Goal: Task Accomplishment & Management: Use online tool/utility

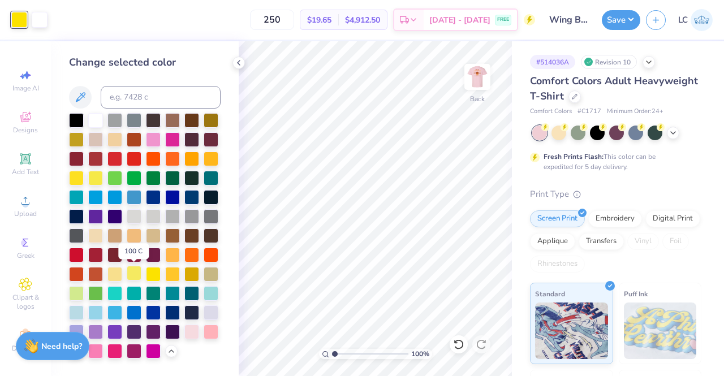
click at [130, 274] on div at bounding box center [134, 273] width 15 height 15
click at [136, 196] on div at bounding box center [134, 196] width 15 height 15
click at [74, 195] on div at bounding box center [76, 196] width 15 height 15
click at [97, 294] on div at bounding box center [95, 292] width 15 height 15
click at [116, 176] on div at bounding box center [114, 177] width 15 height 15
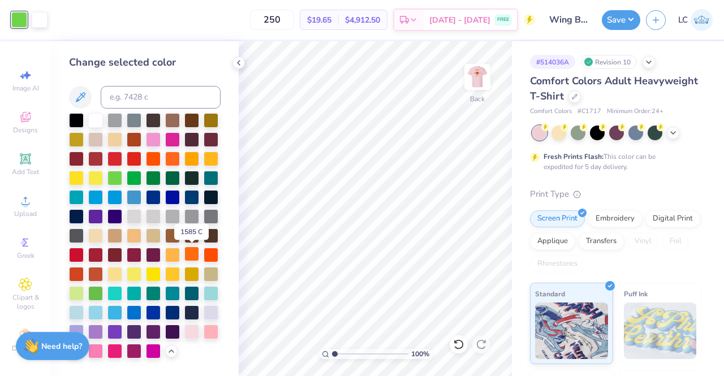
click at [191, 254] on div at bounding box center [191, 254] width 15 height 15
click at [100, 347] on div at bounding box center [95, 350] width 15 height 15
click at [112, 352] on div at bounding box center [114, 350] width 15 height 15
click at [192, 159] on div at bounding box center [191, 157] width 15 height 15
click at [239, 59] on icon at bounding box center [238, 62] width 9 height 9
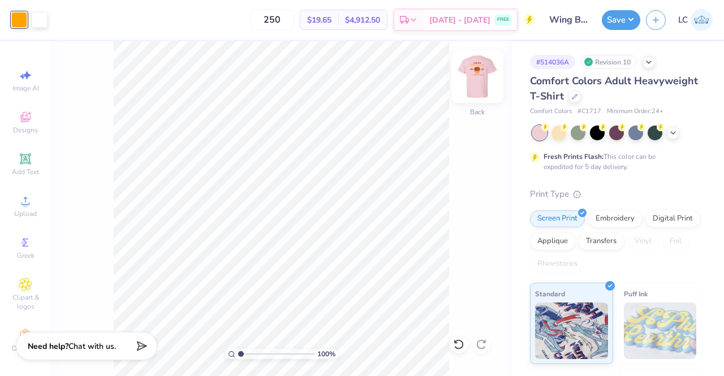
click at [473, 81] on img at bounding box center [477, 76] width 45 height 45
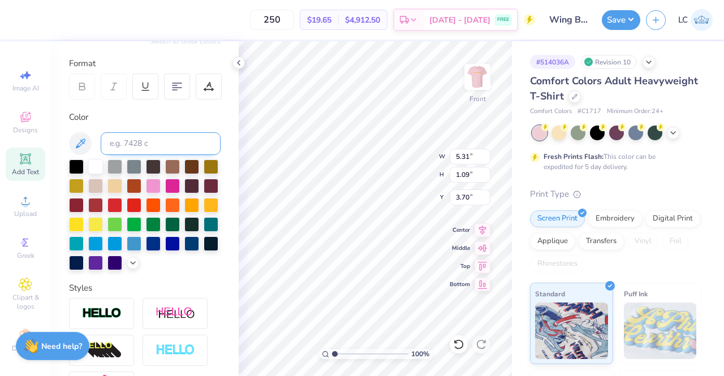
scroll to position [205, 0]
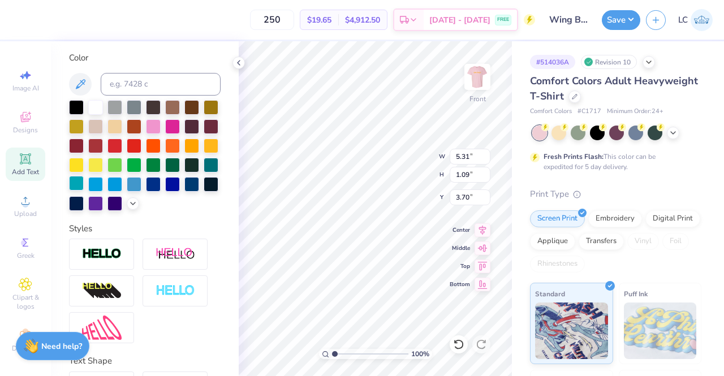
click at [84, 183] on div at bounding box center [76, 183] width 15 height 15
type input "8.49"
type input "1.17"
type input "11.63"
click at [84, 182] on div at bounding box center [76, 183] width 15 height 15
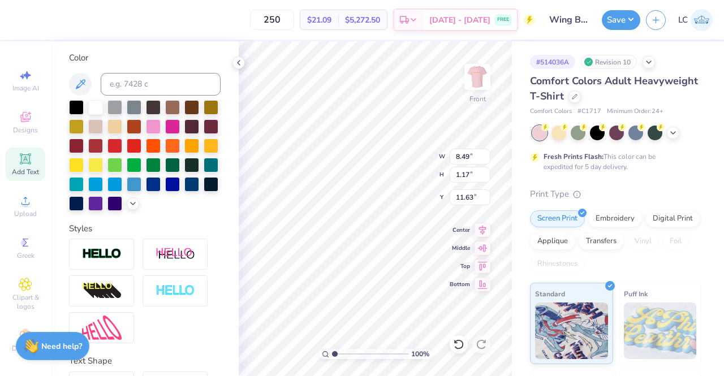
type input "2.06"
type input "1.22"
type input "8.06"
click at [84, 183] on div at bounding box center [76, 183] width 15 height 15
type input "2.07"
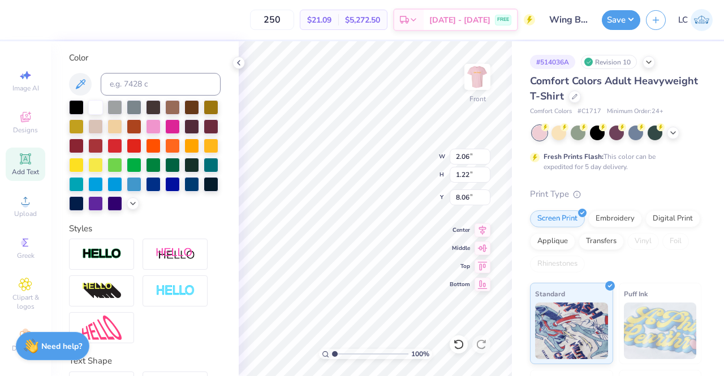
type input "1.21"
click at [84, 180] on div at bounding box center [76, 183] width 15 height 15
click at [238, 63] on polyline at bounding box center [239, 63] width 2 height 5
click at [126, 87] on input at bounding box center [161, 84] width 120 height 23
type input "7594"
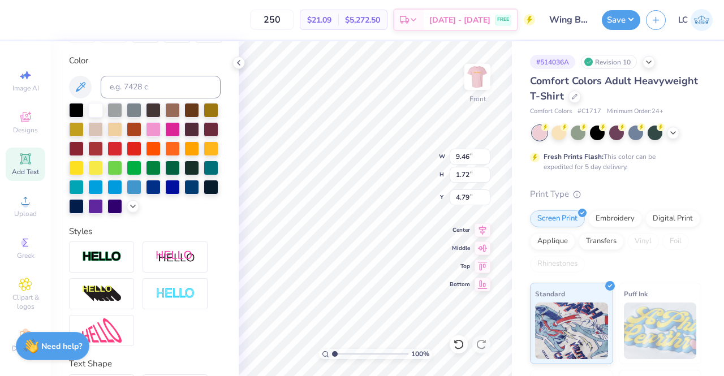
scroll to position [200, 0]
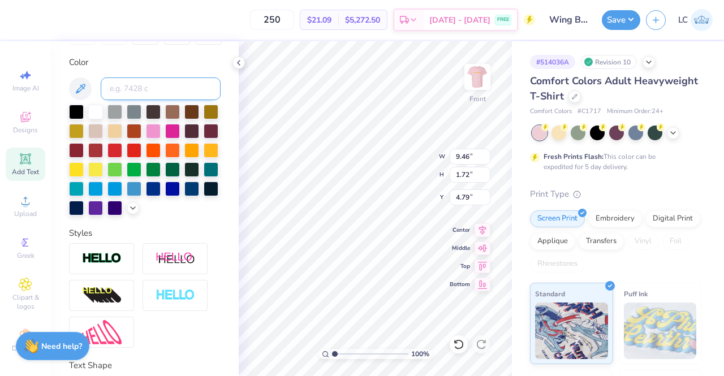
click at [151, 89] on input at bounding box center [161, 88] width 120 height 23
type input "167"
type input "5.15"
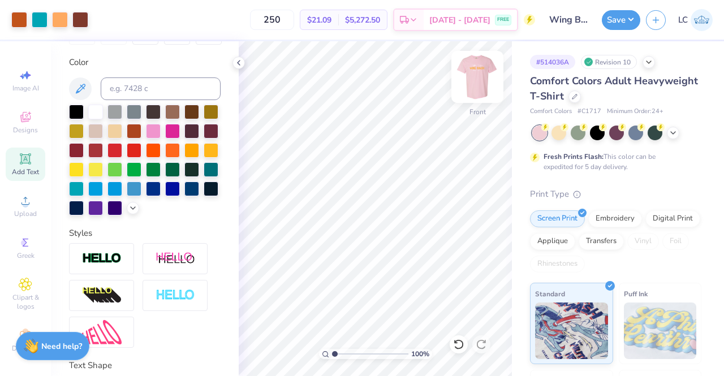
click at [480, 77] on img at bounding box center [477, 76] width 45 height 45
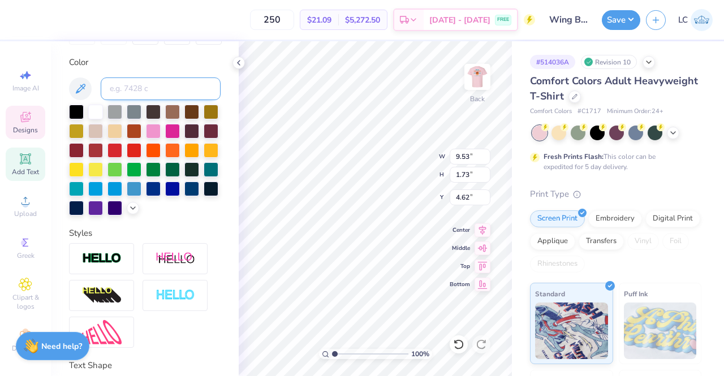
click at [149, 92] on input at bounding box center [161, 88] width 120 height 23
type input "7710"
click at [128, 212] on icon at bounding box center [132, 206] width 9 height 9
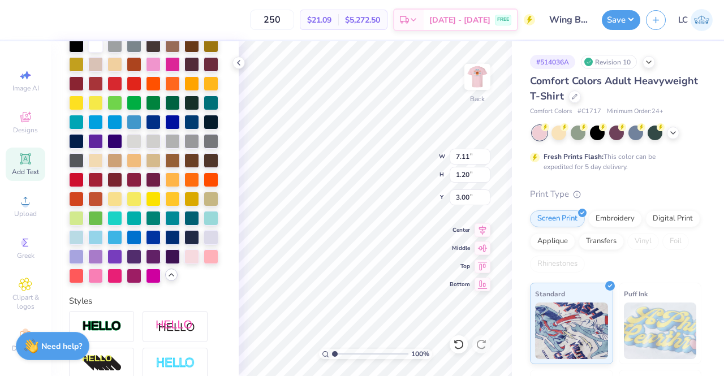
scroll to position [279, 0]
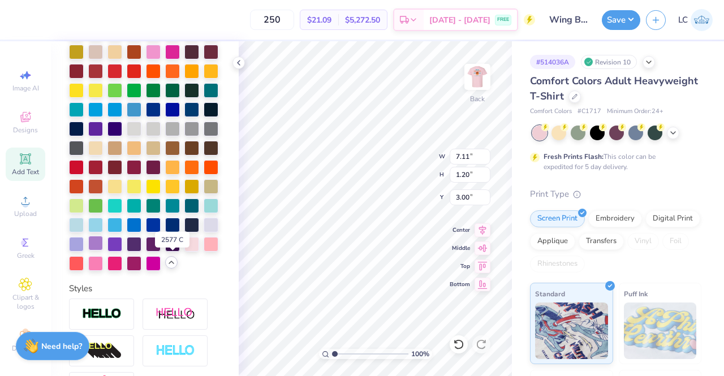
click at [103, 251] on div at bounding box center [95, 243] width 15 height 15
click at [84, 251] on div at bounding box center [76, 243] width 15 height 15
click at [103, 251] on div at bounding box center [95, 243] width 15 height 15
click at [84, 251] on div at bounding box center [76, 243] width 15 height 15
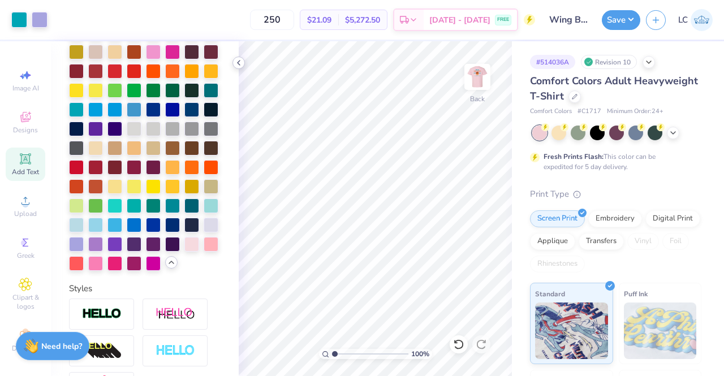
click at [238, 65] on icon at bounding box center [238, 62] width 9 height 9
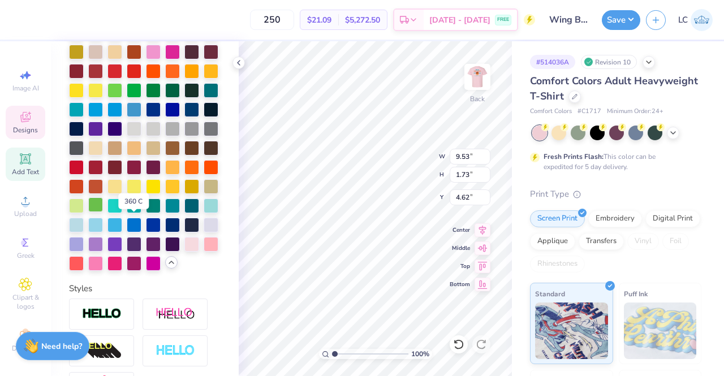
click at [103, 212] on div at bounding box center [95, 204] width 15 height 15
click at [84, 212] on div at bounding box center [76, 204] width 15 height 15
click at [161, 212] on div at bounding box center [153, 204] width 15 height 15
click at [165, 212] on div at bounding box center [172, 204] width 15 height 15
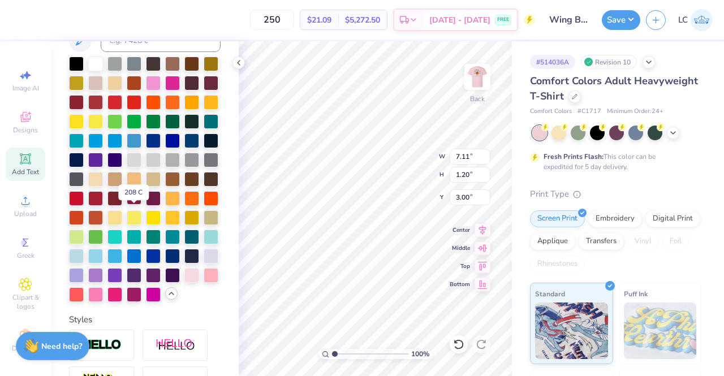
scroll to position [249, 0]
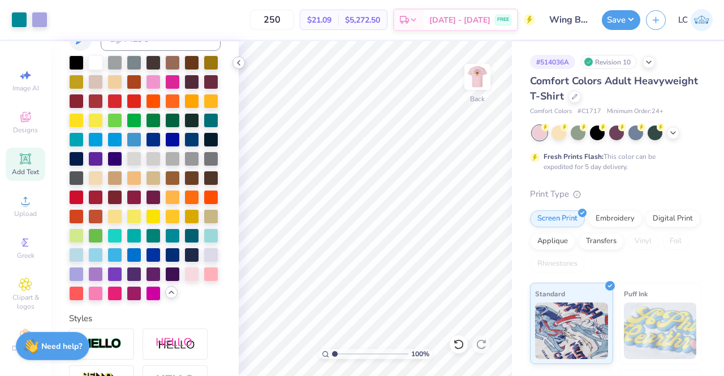
click at [236, 64] on icon at bounding box center [238, 62] width 9 height 9
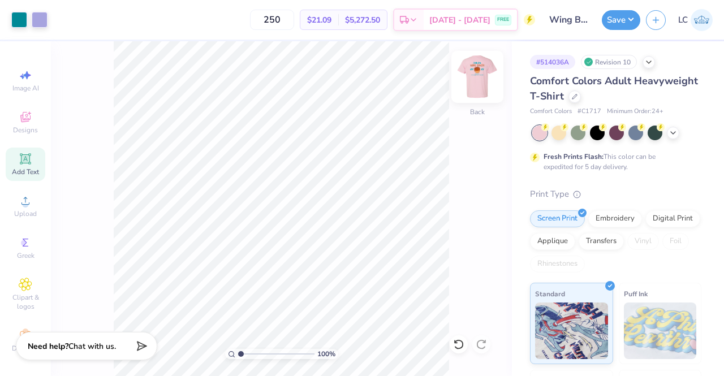
click at [474, 75] on img at bounding box center [477, 76] width 45 height 45
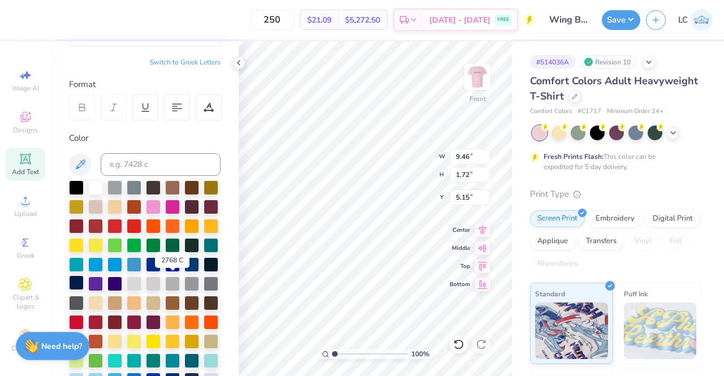
scroll to position [124, 0]
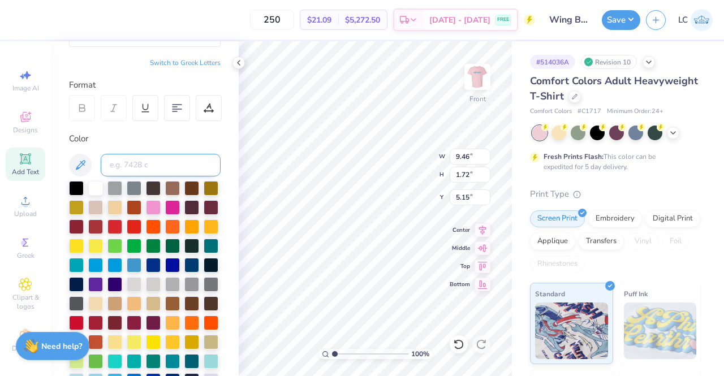
click at [143, 159] on input at bounding box center [161, 165] width 120 height 23
type input "321"
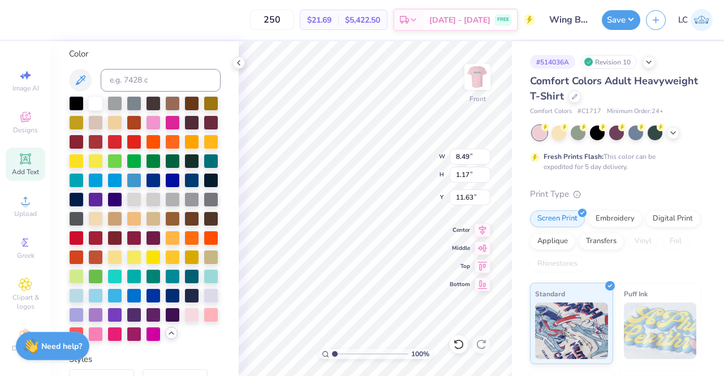
scroll to position [229, 0]
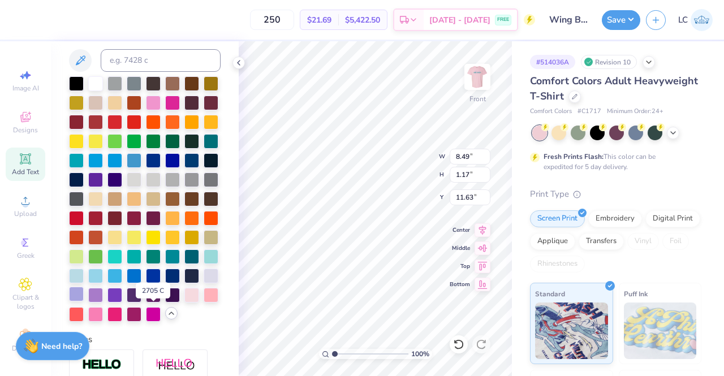
click at [84, 301] on div at bounding box center [76, 294] width 15 height 15
type input "5.31"
type input "1.09"
type input "3.70"
click at [84, 301] on div at bounding box center [76, 294] width 15 height 15
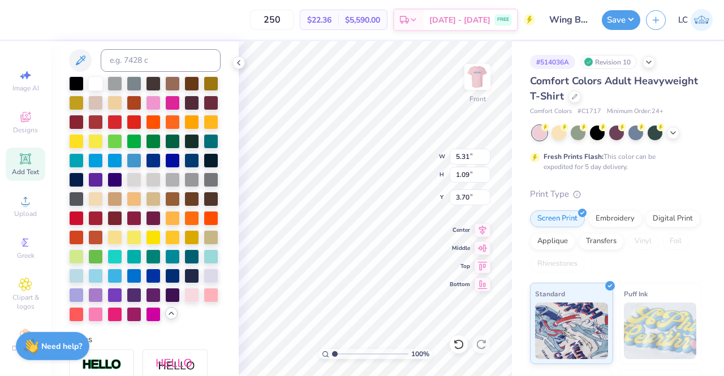
type input "2.06"
type input "1.22"
type input "8.06"
click at [84, 301] on div at bounding box center [76, 294] width 15 height 15
type input "2.07"
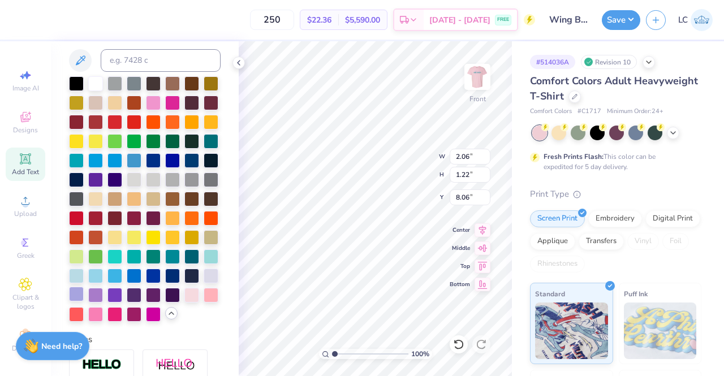
type input "1.21"
click at [84, 301] on div at bounding box center [76, 294] width 15 height 15
type input "8.49"
type input "1.17"
type input "11.63"
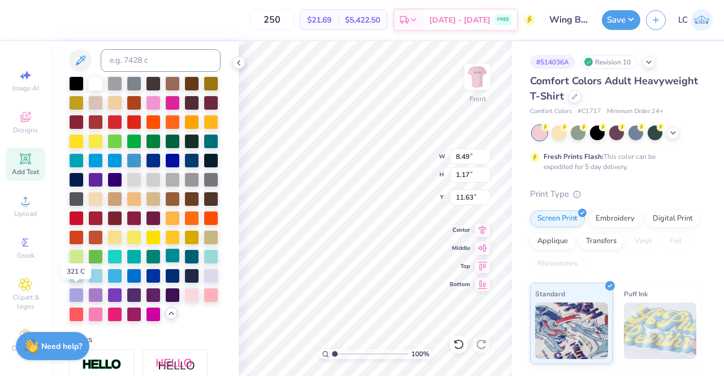
click at [165, 263] on div at bounding box center [172, 255] width 15 height 15
click at [238, 64] on icon at bounding box center [238, 62] width 9 height 9
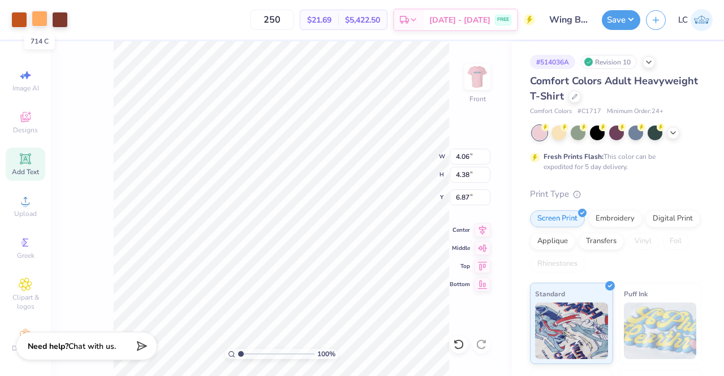
click at [39, 16] on div at bounding box center [40, 19] width 16 height 16
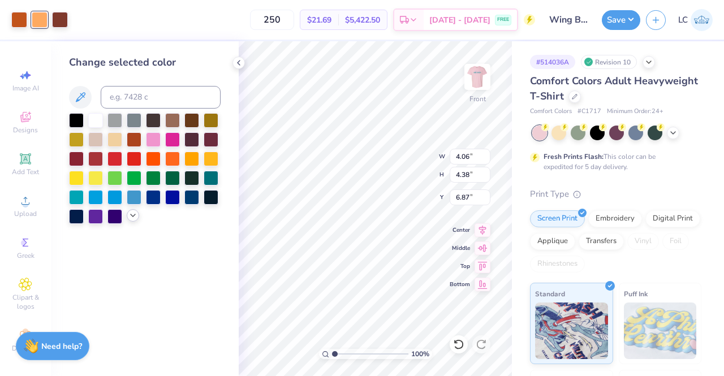
click at [130, 214] on icon at bounding box center [132, 215] width 9 height 9
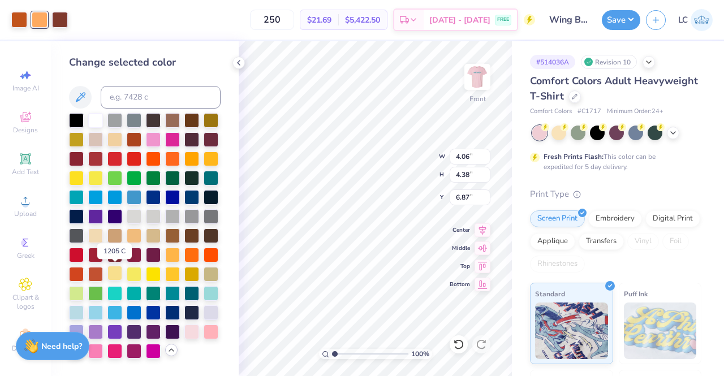
click at [116, 273] on div at bounding box center [114, 273] width 15 height 15
click at [15, 24] on div at bounding box center [19, 19] width 16 height 16
click at [137, 234] on div at bounding box center [134, 234] width 15 height 15
click at [115, 232] on div at bounding box center [114, 234] width 15 height 15
click at [178, 236] on div at bounding box center [172, 234] width 15 height 15
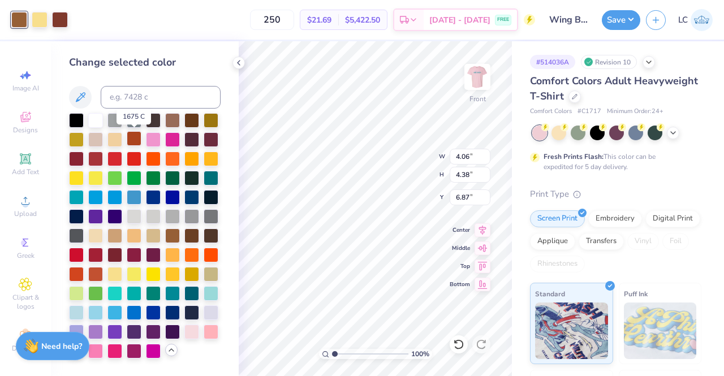
click at [131, 140] on div at bounding box center [134, 138] width 15 height 15
click at [174, 232] on div at bounding box center [172, 234] width 15 height 15
click at [192, 235] on div at bounding box center [191, 234] width 15 height 15
click at [134, 141] on div at bounding box center [134, 138] width 15 height 15
click at [170, 119] on div at bounding box center [172, 119] width 15 height 15
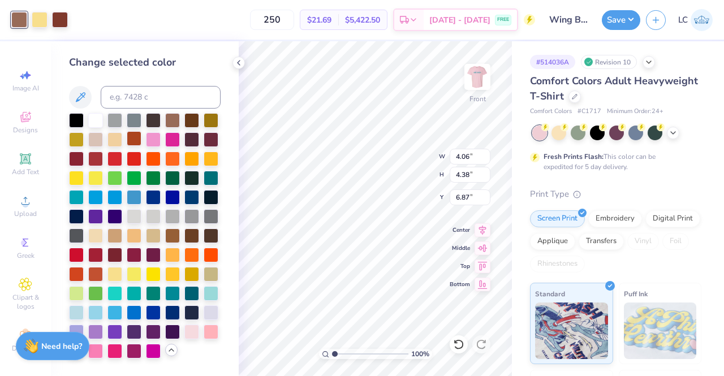
click at [136, 139] on div at bounding box center [134, 138] width 15 height 15
click at [238, 62] on polyline at bounding box center [239, 63] width 2 height 5
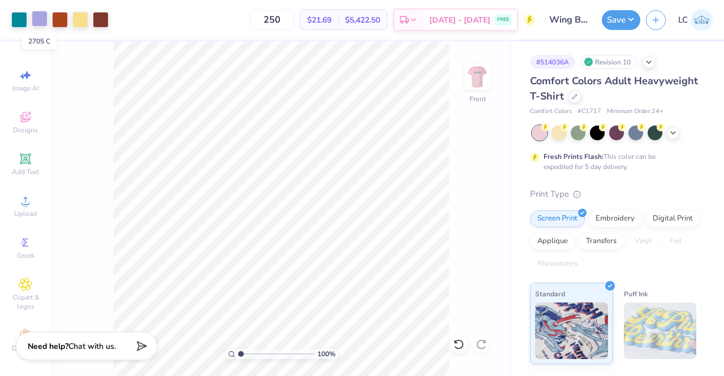
click at [37, 23] on div at bounding box center [40, 19] width 16 height 16
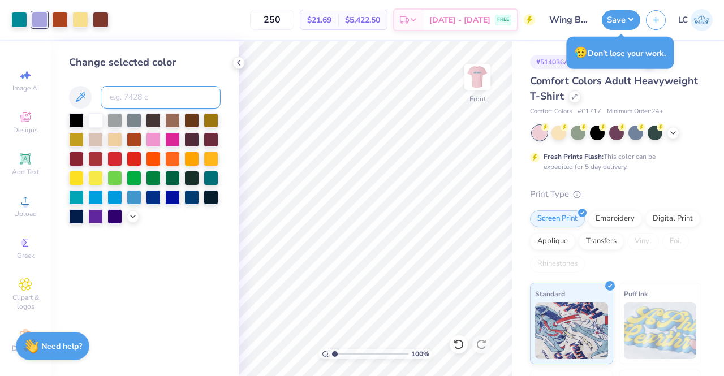
click at [135, 97] on input at bounding box center [161, 97] width 120 height 23
type input "1205"
click at [239, 63] on icon at bounding box center [238, 62] width 9 height 9
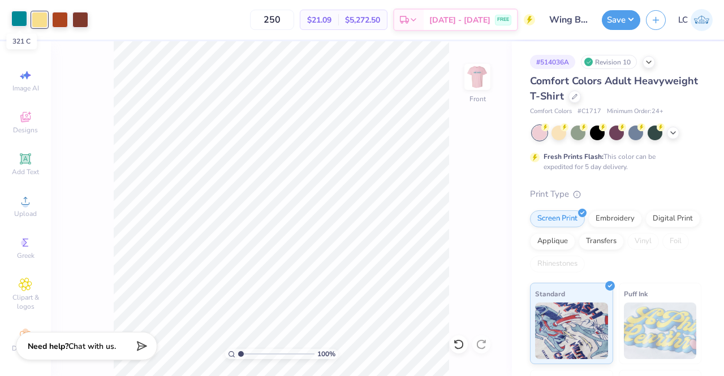
click at [21, 20] on div at bounding box center [19, 19] width 16 height 16
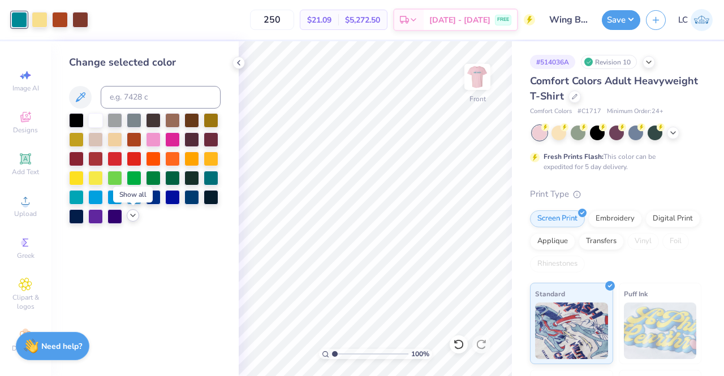
click at [132, 216] on icon at bounding box center [132, 215] width 9 height 9
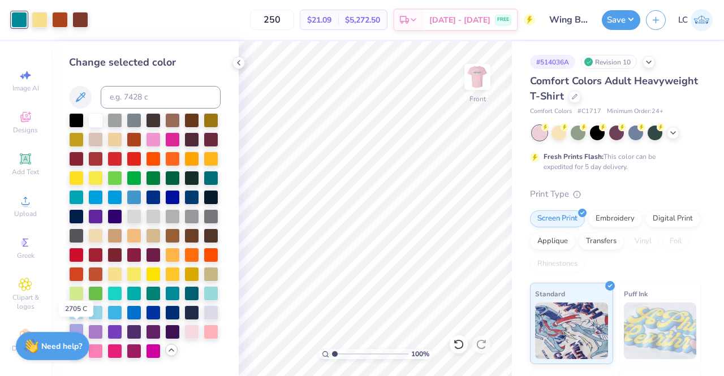
click at [79, 325] on div at bounding box center [76, 331] width 15 height 15
click at [94, 329] on div at bounding box center [95, 331] width 15 height 15
click at [239, 63] on icon at bounding box center [238, 62] width 9 height 9
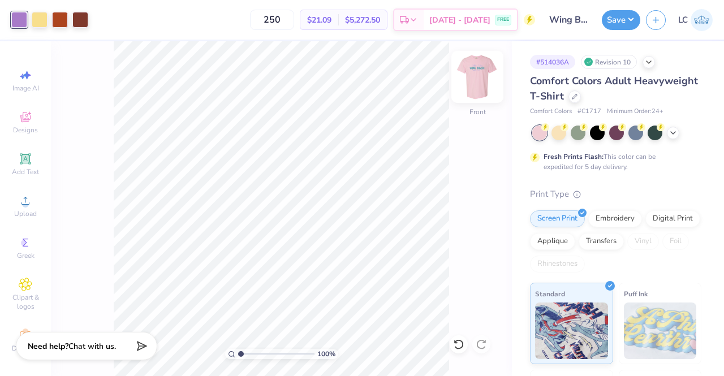
click at [479, 75] on img at bounding box center [477, 76] width 45 height 45
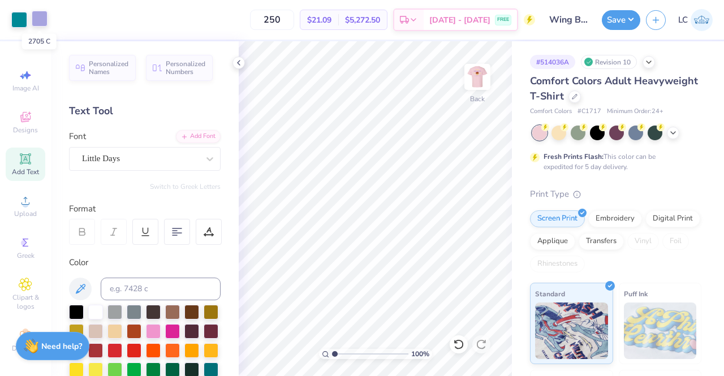
click at [39, 19] on div at bounding box center [40, 19] width 16 height 16
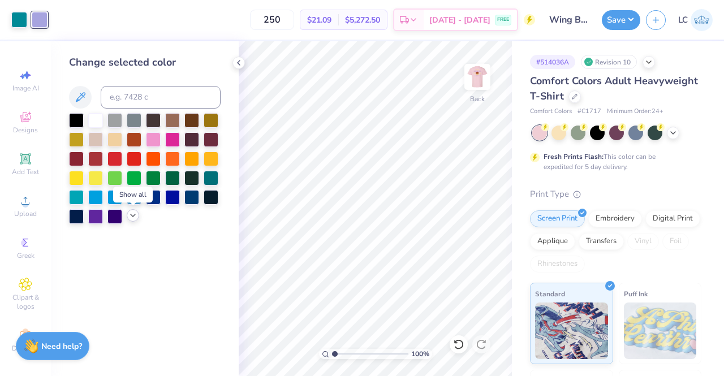
click at [136, 220] on div at bounding box center [133, 215] width 12 height 12
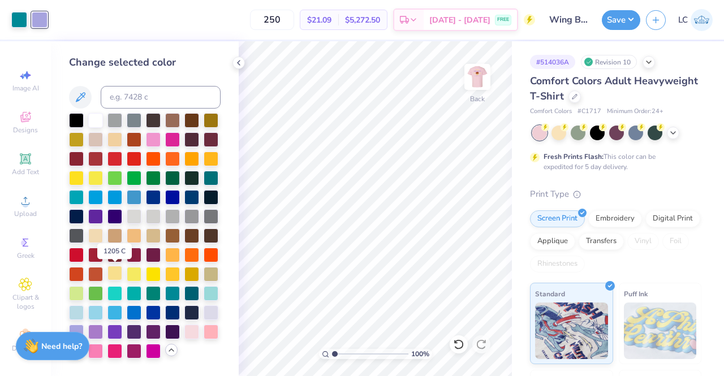
click at [111, 274] on div at bounding box center [114, 273] width 15 height 15
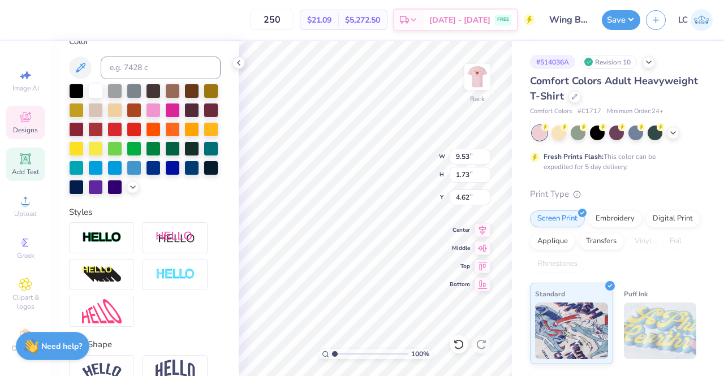
scroll to position [175, 0]
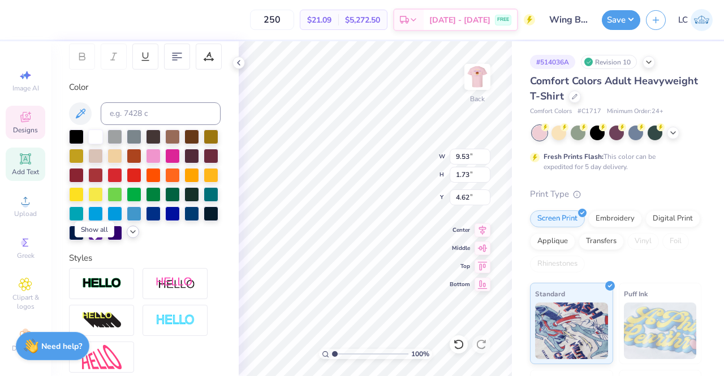
click at [131, 233] on polyline at bounding box center [133, 232] width 5 height 2
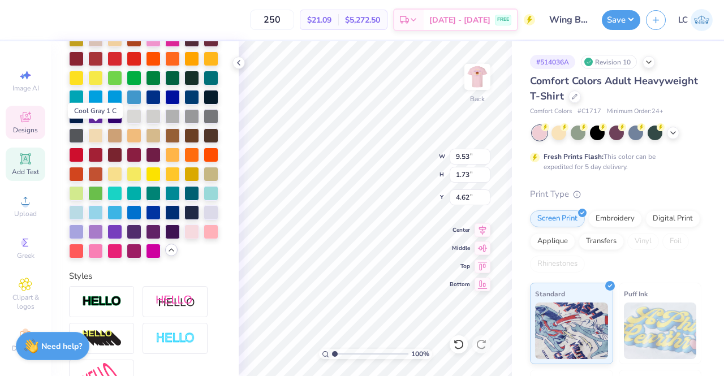
scroll to position [294, 0]
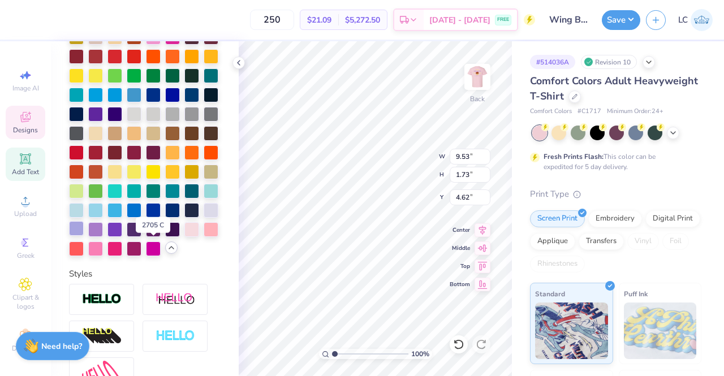
click at [84, 236] on div at bounding box center [76, 228] width 15 height 15
click at [237, 59] on icon at bounding box center [238, 62] width 9 height 9
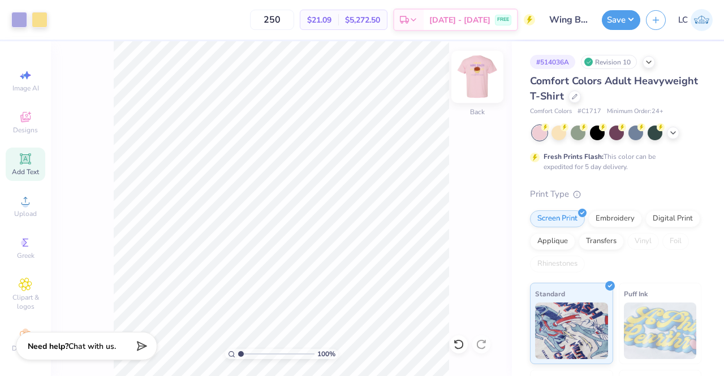
click at [471, 77] on img at bounding box center [477, 76] width 45 height 45
click at [469, 81] on img at bounding box center [477, 76] width 45 height 45
click at [36, 16] on div at bounding box center [40, 19] width 16 height 16
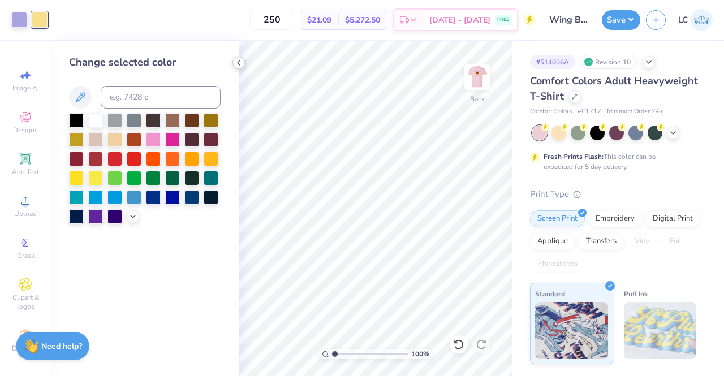
click at [240, 63] on icon at bounding box center [238, 62] width 9 height 9
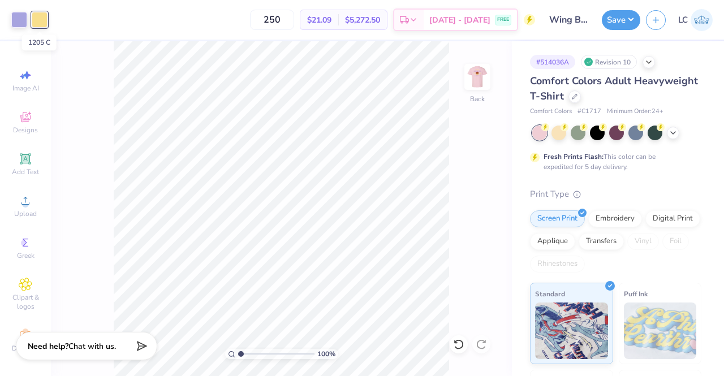
click at [37, 15] on div at bounding box center [40, 20] width 16 height 16
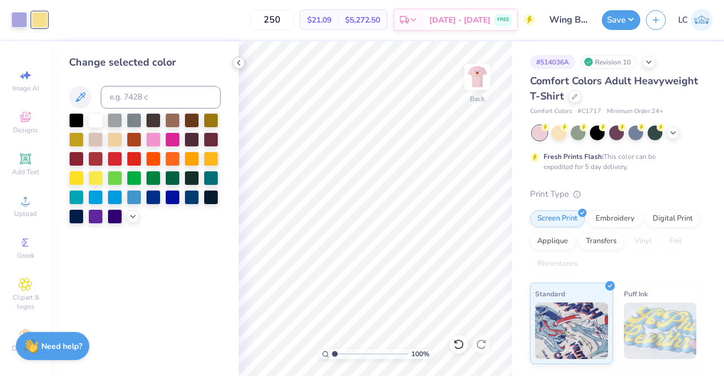
click at [239, 65] on icon at bounding box center [238, 62] width 9 height 9
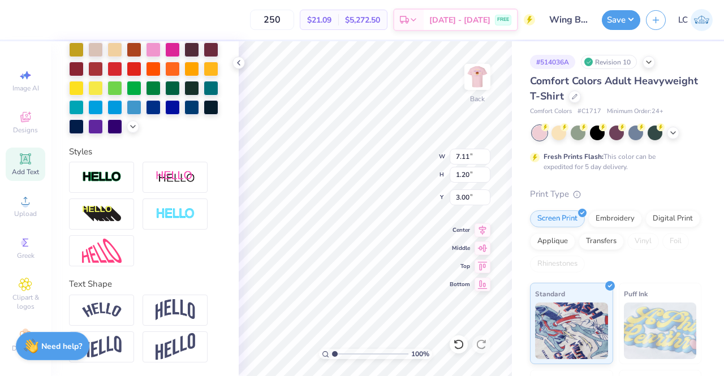
scroll to position [300, 0]
click at [110, 181] on img at bounding box center [102, 177] width 40 height 13
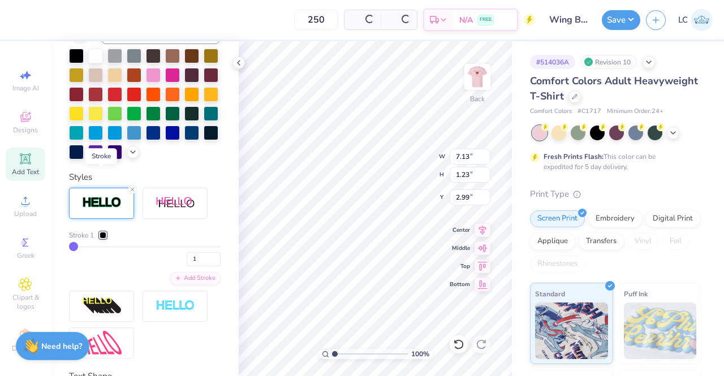
type input "7.13"
type input "1.23"
type input "2.99"
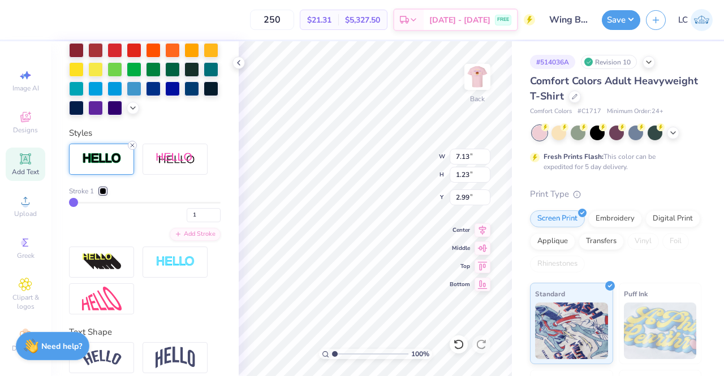
click at [132, 149] on icon at bounding box center [132, 145] width 7 height 7
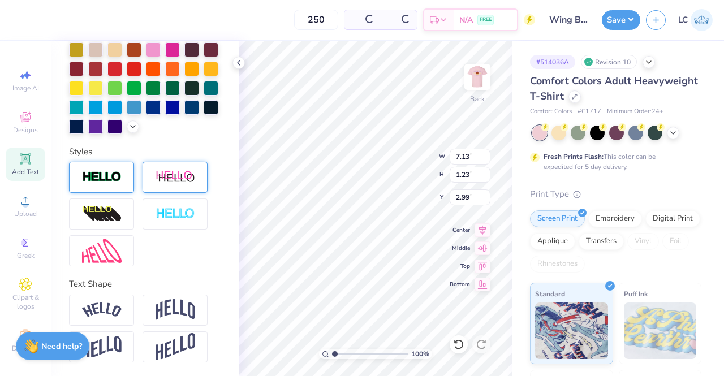
type input "7.11"
type input "1.20"
type input "3.00"
click at [167, 174] on img at bounding box center [176, 177] width 40 height 14
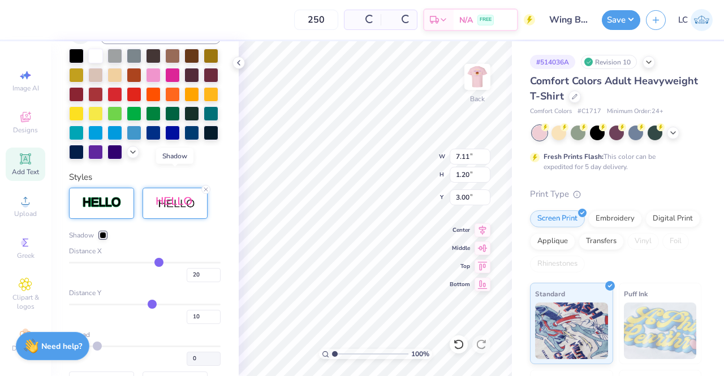
type input "8.53"
type input "1.32"
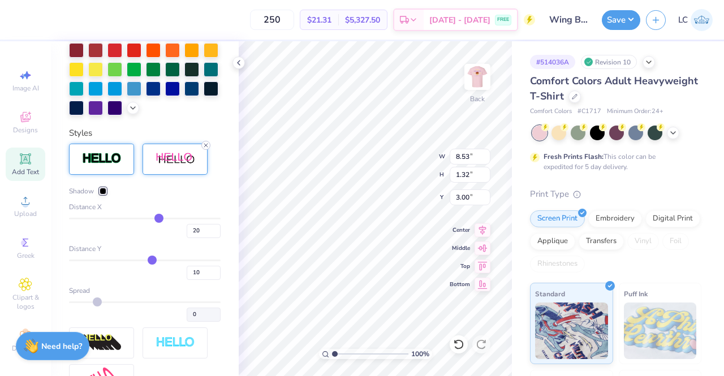
click at [208, 149] on icon at bounding box center [205, 145] width 7 height 7
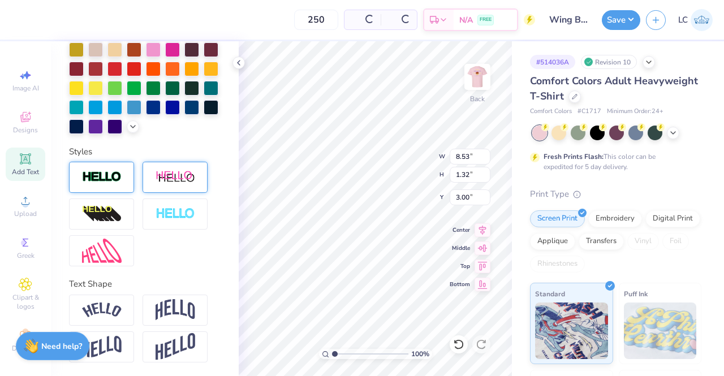
type input "7.11"
type input "1.20"
click at [180, 213] on img at bounding box center [176, 214] width 40 height 13
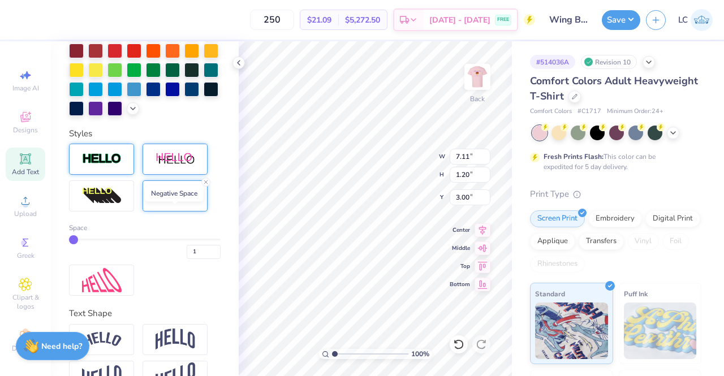
type input "7.13"
type input "1.23"
type input "2.99"
type input "2"
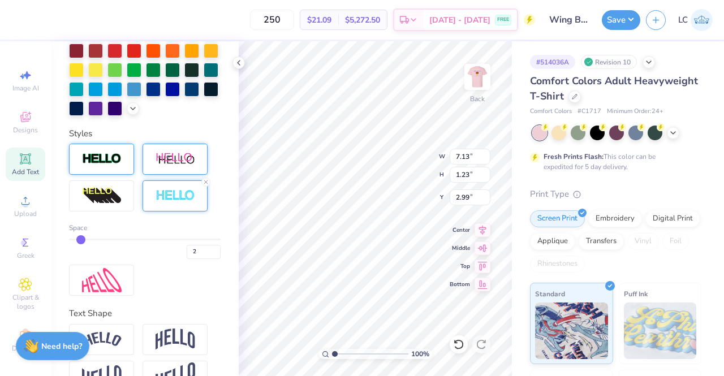
type input "3"
drag, startPoint x: 76, startPoint y: 258, endPoint x: 88, endPoint y: 258, distance: 11.9
type input "3"
click at [88, 240] on input "range" at bounding box center [145, 240] width 152 height 2
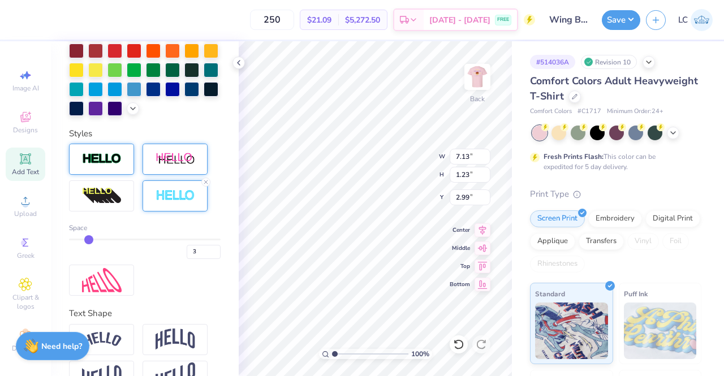
type input "7.17"
type input "1.27"
type input "2.97"
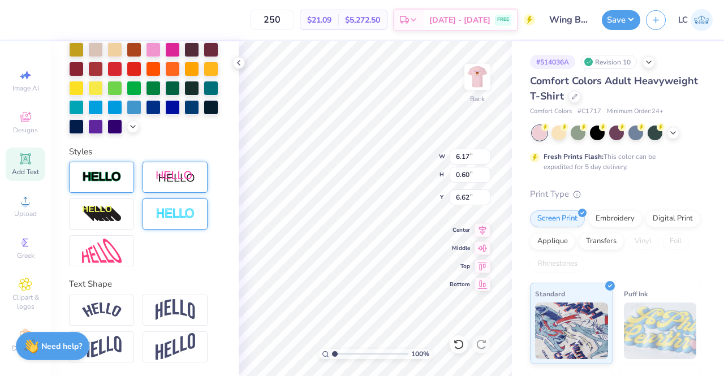
click at [181, 218] on img at bounding box center [176, 214] width 40 height 13
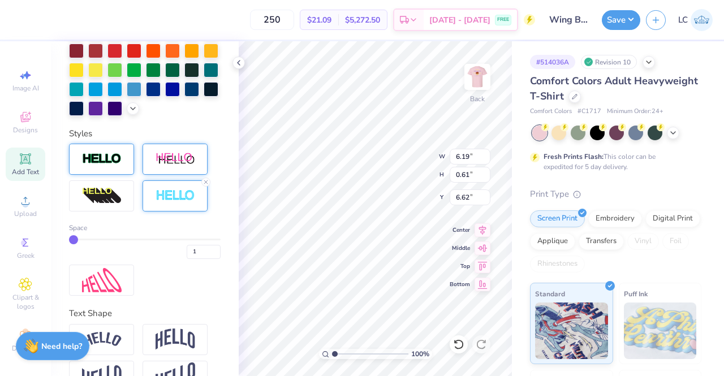
type input "6.19"
type input "0.61"
click at [188, 259] on input "1" at bounding box center [204, 252] width 34 height 14
click at [209, 259] on input "2" at bounding box center [204, 252] width 34 height 14
type input "3"
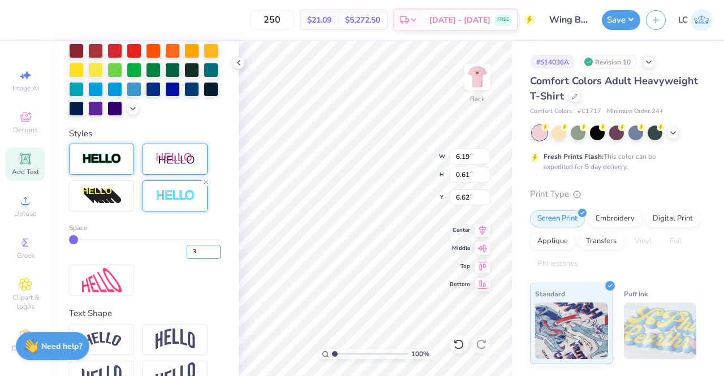
click at [209, 259] on input "3" at bounding box center [204, 252] width 34 height 14
type input "3"
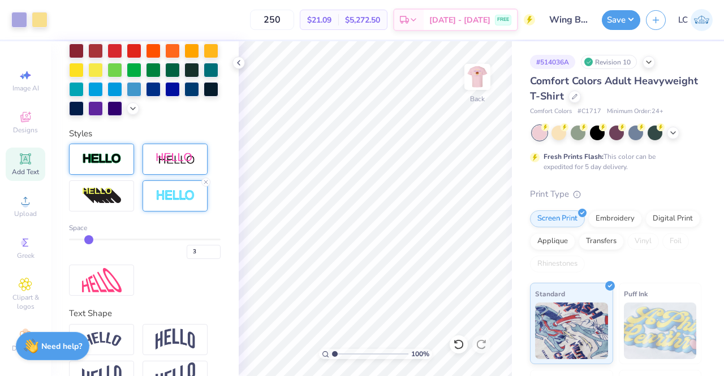
scroll to position [347, 0]
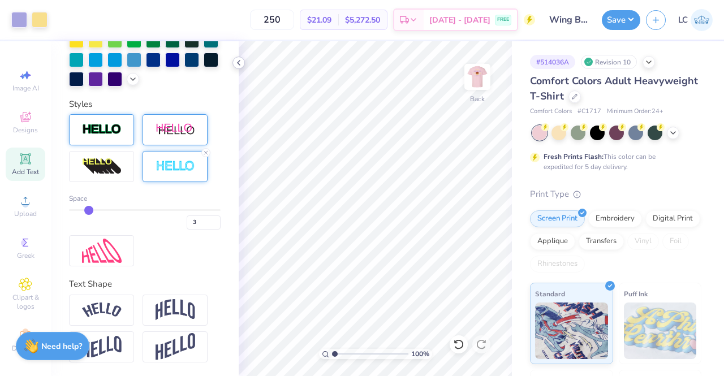
click at [239, 65] on polyline at bounding box center [239, 63] width 2 height 5
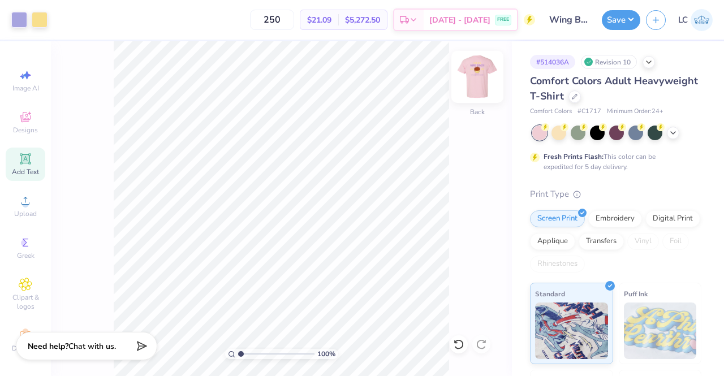
click at [480, 72] on img at bounding box center [477, 76] width 45 height 45
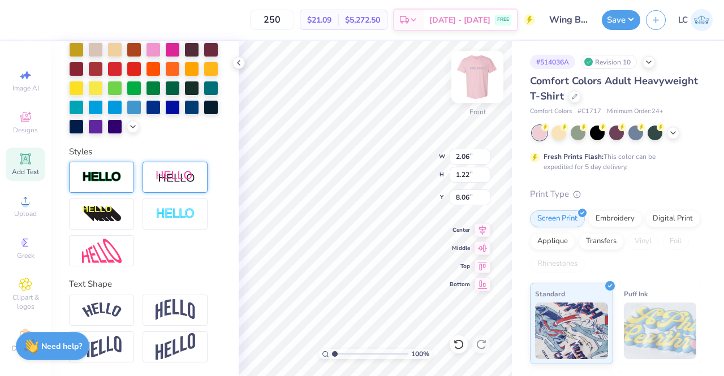
scroll to position [300, 0]
click at [239, 62] on icon at bounding box center [238, 62] width 9 height 9
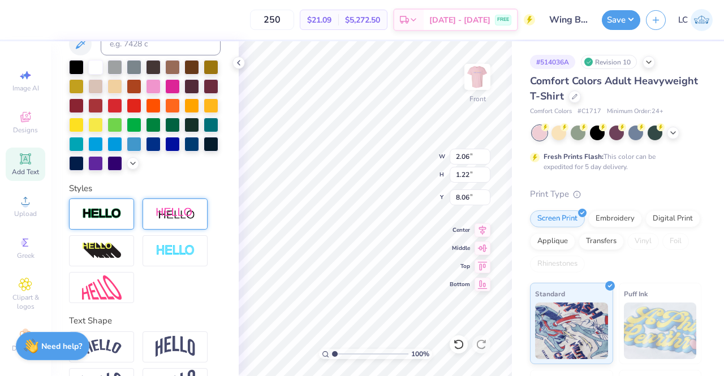
scroll to position [244, 0]
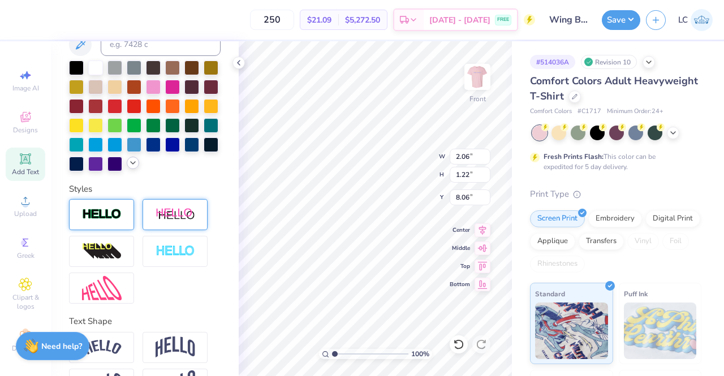
click at [128, 167] on icon at bounding box center [132, 162] width 9 height 9
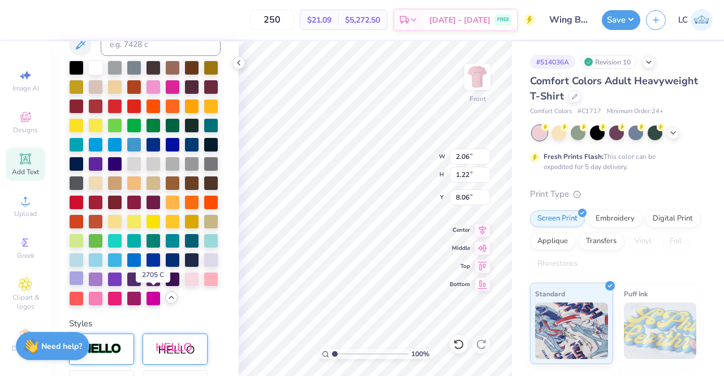
click at [84, 286] on div at bounding box center [76, 278] width 15 height 15
click at [103, 286] on div at bounding box center [95, 278] width 15 height 15
type input "2.07"
type input "1.21"
click at [103, 286] on div at bounding box center [95, 278] width 15 height 15
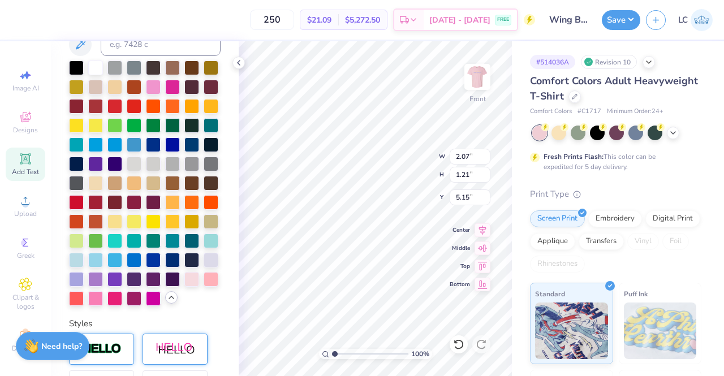
type input "9.46"
type input "1.72"
type input "5.15"
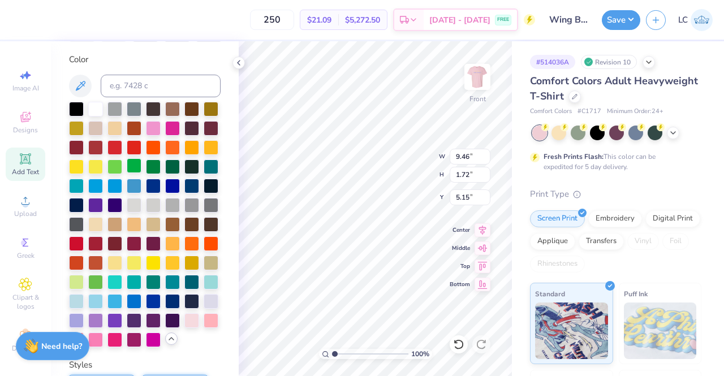
scroll to position [204, 0]
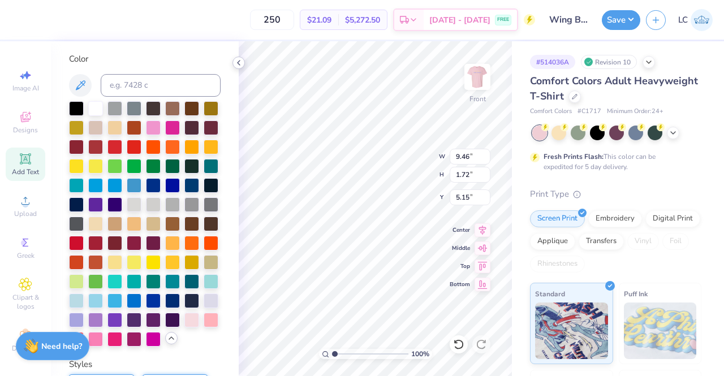
click at [238, 64] on icon at bounding box center [238, 62] width 9 height 9
click at [157, 91] on input at bounding box center [161, 85] width 120 height 23
type input "7594"
click at [182, 77] on input at bounding box center [161, 85] width 120 height 23
type input "7594"
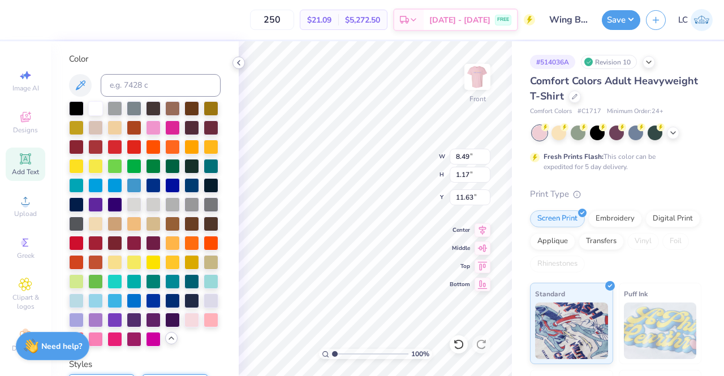
click at [236, 64] on icon at bounding box center [238, 62] width 9 height 9
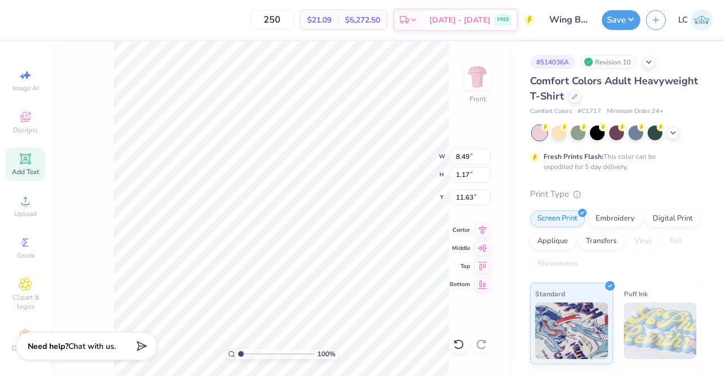
type input "5.31"
type input "1.09"
type input "3.70"
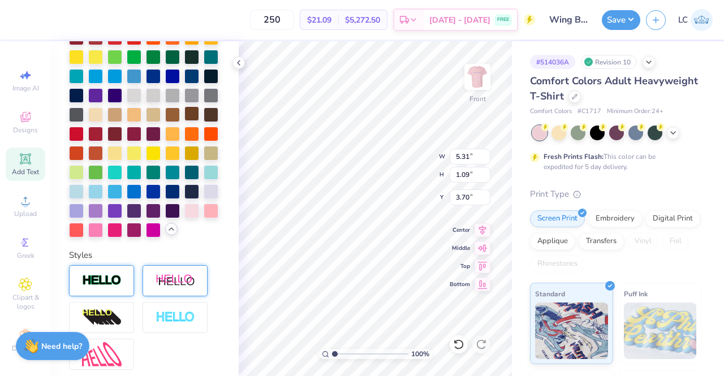
scroll to position [313, 0]
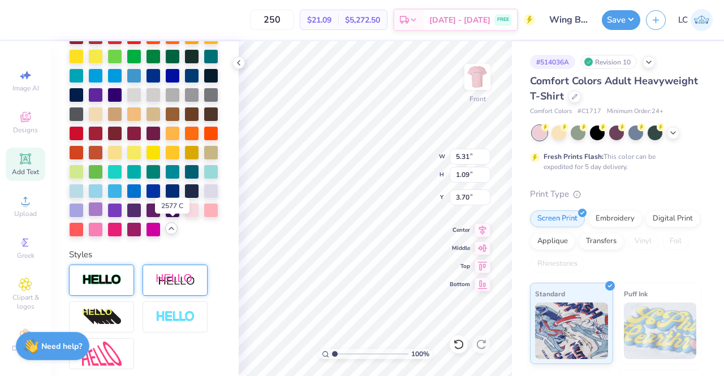
click at [103, 217] on div at bounding box center [95, 209] width 15 height 15
click at [239, 64] on icon at bounding box center [238, 62] width 9 height 9
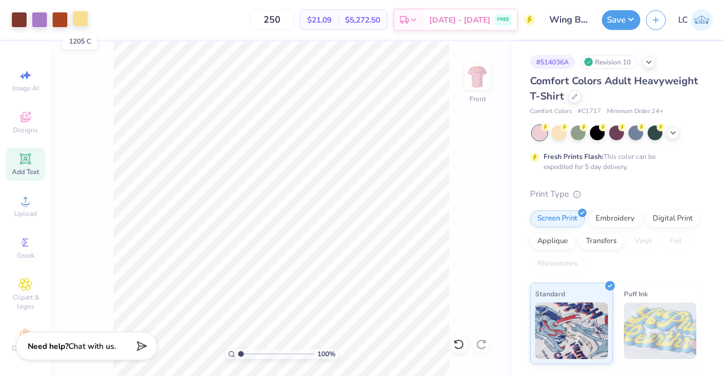
click at [83, 22] on div at bounding box center [80, 19] width 16 height 16
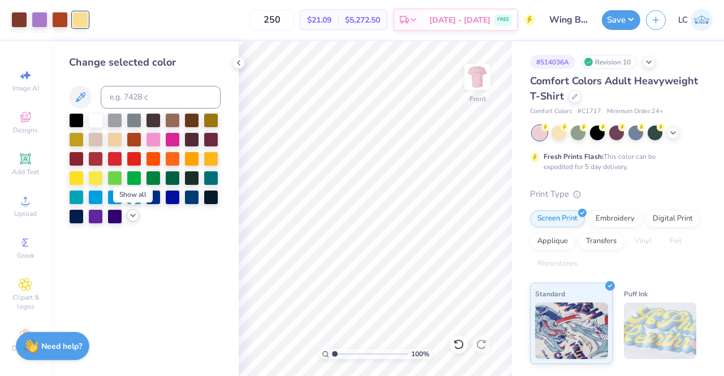
click at [131, 217] on icon at bounding box center [132, 215] width 9 height 9
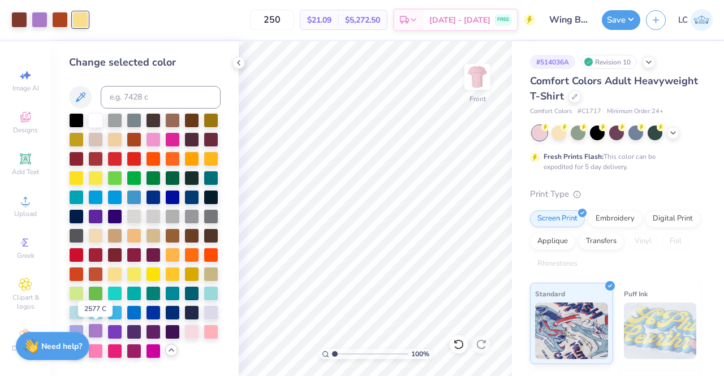
click at [93, 327] on div at bounding box center [95, 331] width 15 height 15
click at [117, 274] on div at bounding box center [114, 273] width 15 height 15
click at [236, 63] on icon at bounding box center [238, 62] width 9 height 9
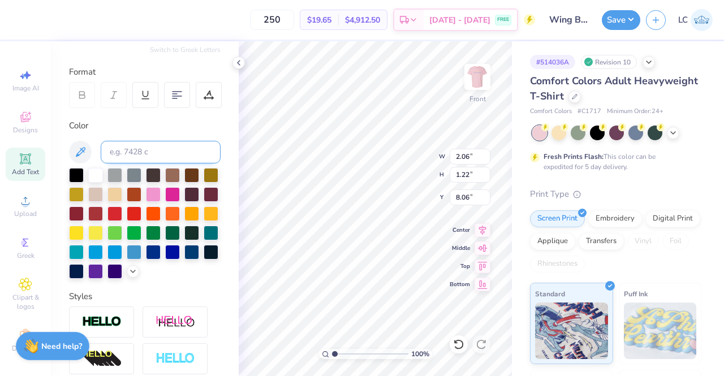
scroll to position [143, 0]
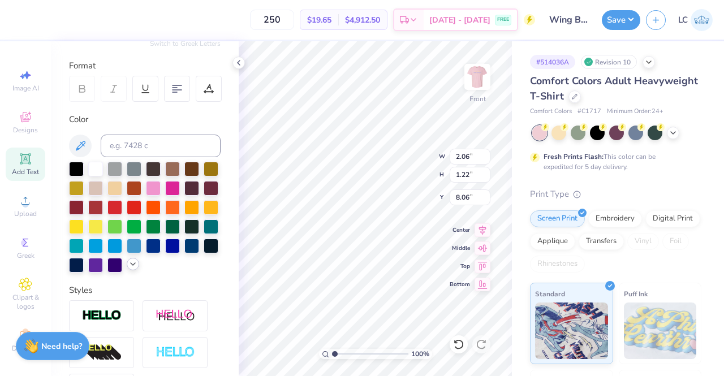
click at [128, 269] on icon at bounding box center [132, 264] width 9 height 9
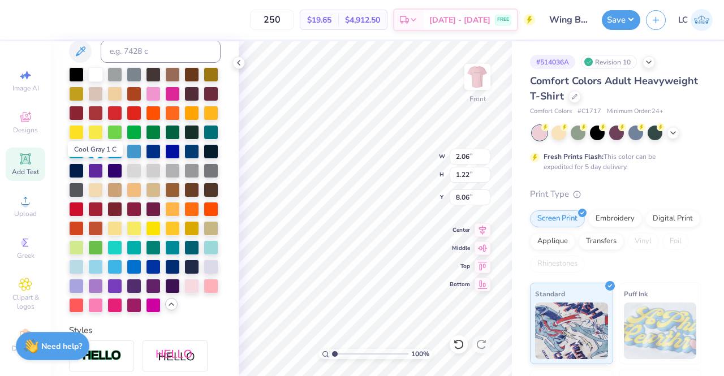
scroll to position [255, 0]
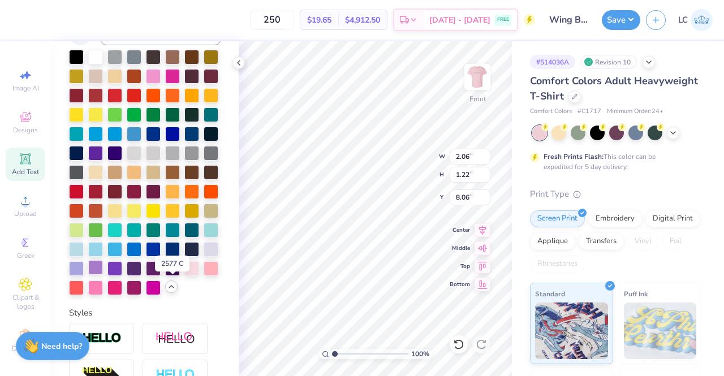
click at [103, 275] on div at bounding box center [95, 267] width 15 height 15
type input "2.07"
type input "1.21"
click at [103, 275] on div at bounding box center [95, 267] width 15 height 15
type input "5.31"
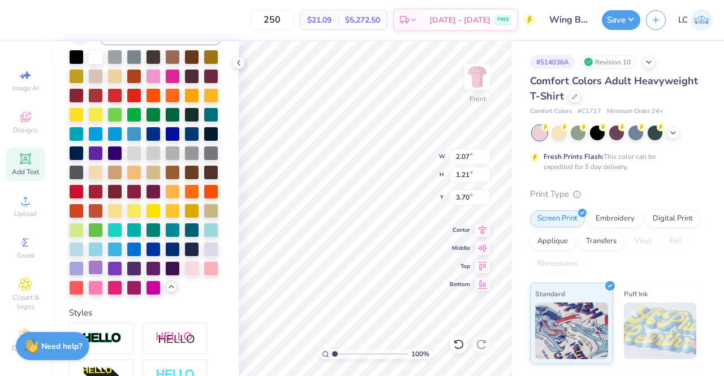
type input "1.09"
type input "3.70"
click at [103, 275] on div at bounding box center [95, 267] width 15 height 15
click at [238, 64] on polyline at bounding box center [239, 63] width 2 height 5
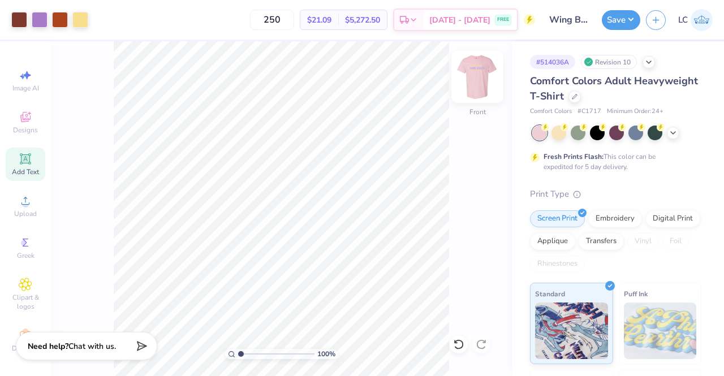
click at [470, 85] on img at bounding box center [477, 76] width 45 height 45
click at [20, 21] on div at bounding box center [19, 19] width 16 height 16
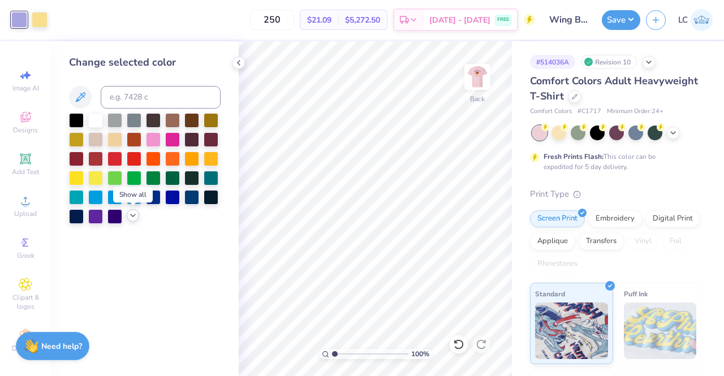
click at [139, 217] on div at bounding box center [133, 215] width 12 height 12
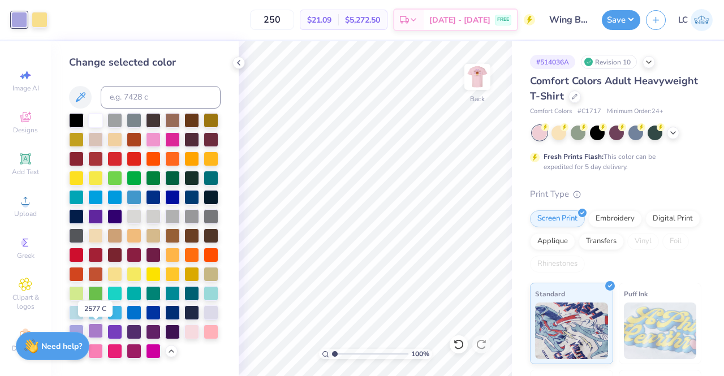
click at [95, 333] on div at bounding box center [95, 331] width 15 height 15
click at [237, 64] on icon at bounding box center [238, 62] width 9 height 9
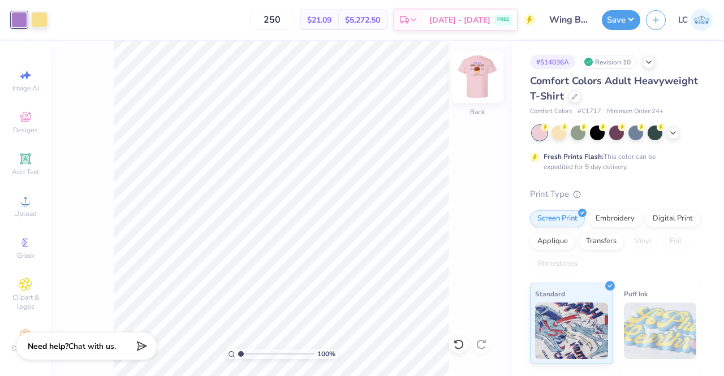
click at [480, 72] on img at bounding box center [477, 76] width 45 height 45
click at [477, 71] on img at bounding box center [477, 77] width 23 height 23
